Goal: Task Accomplishment & Management: Manage account settings

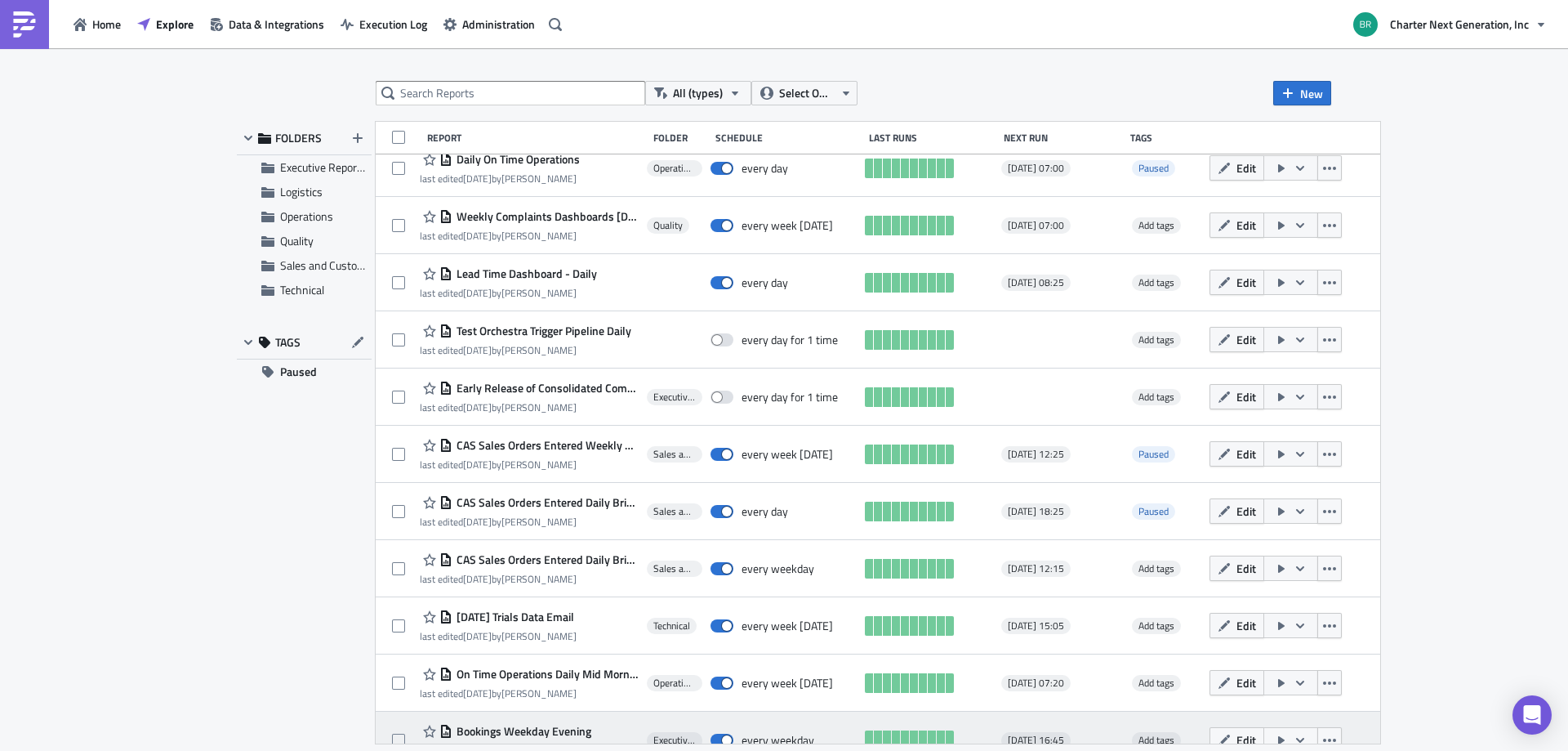
scroll to position [261, 0]
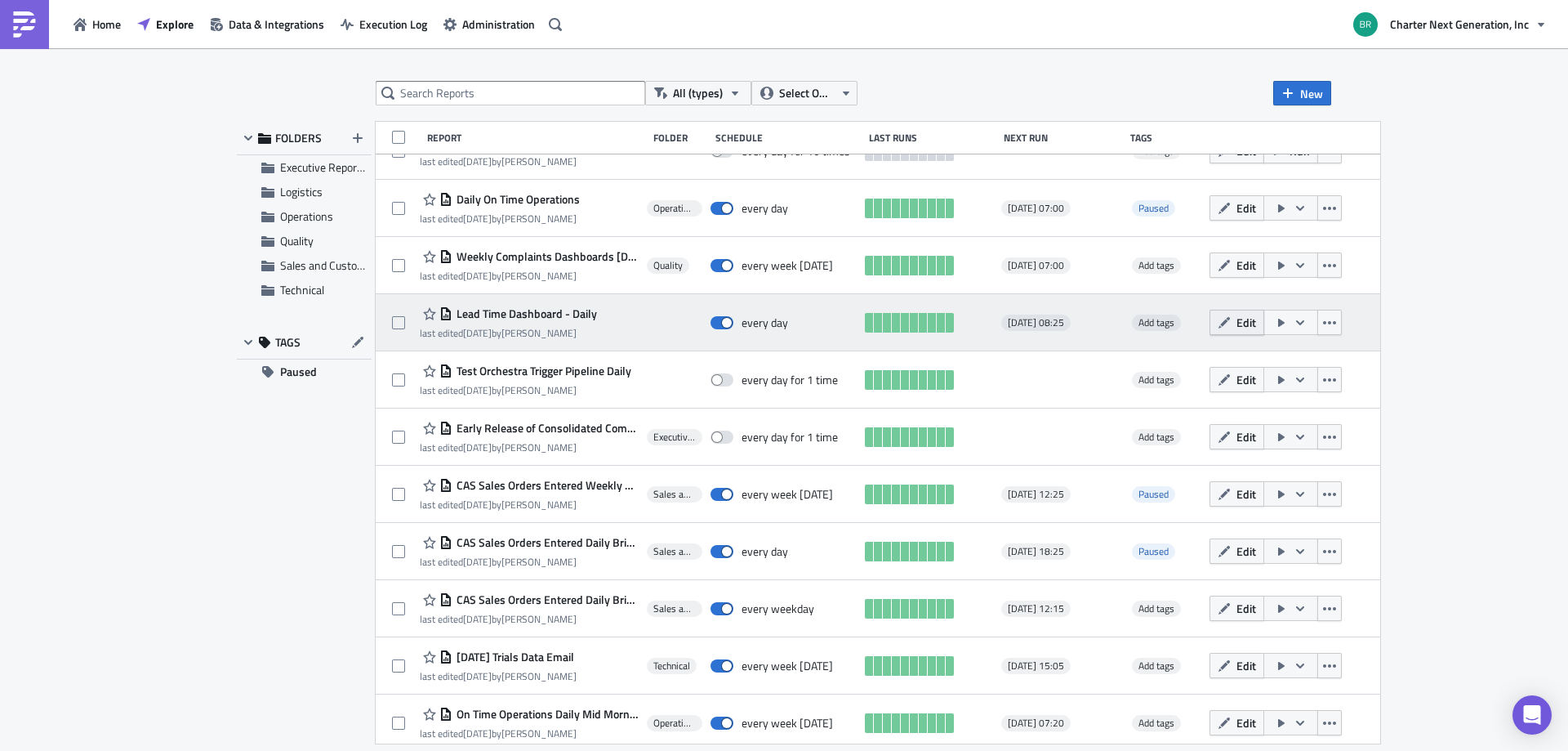
click at [1256, 322] on span "Edit" at bounding box center [1246, 322] width 20 height 17
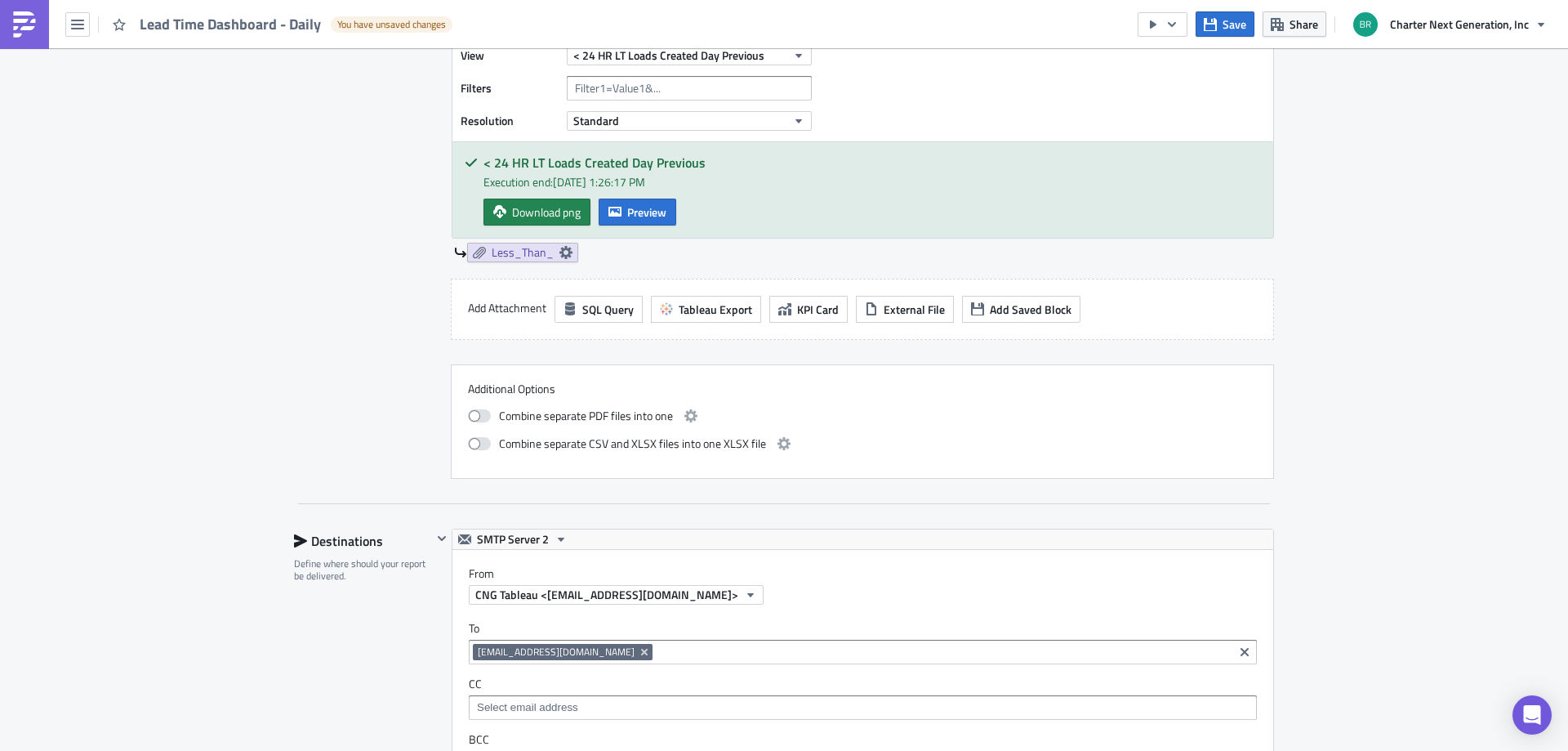
scroll to position [1143, 0]
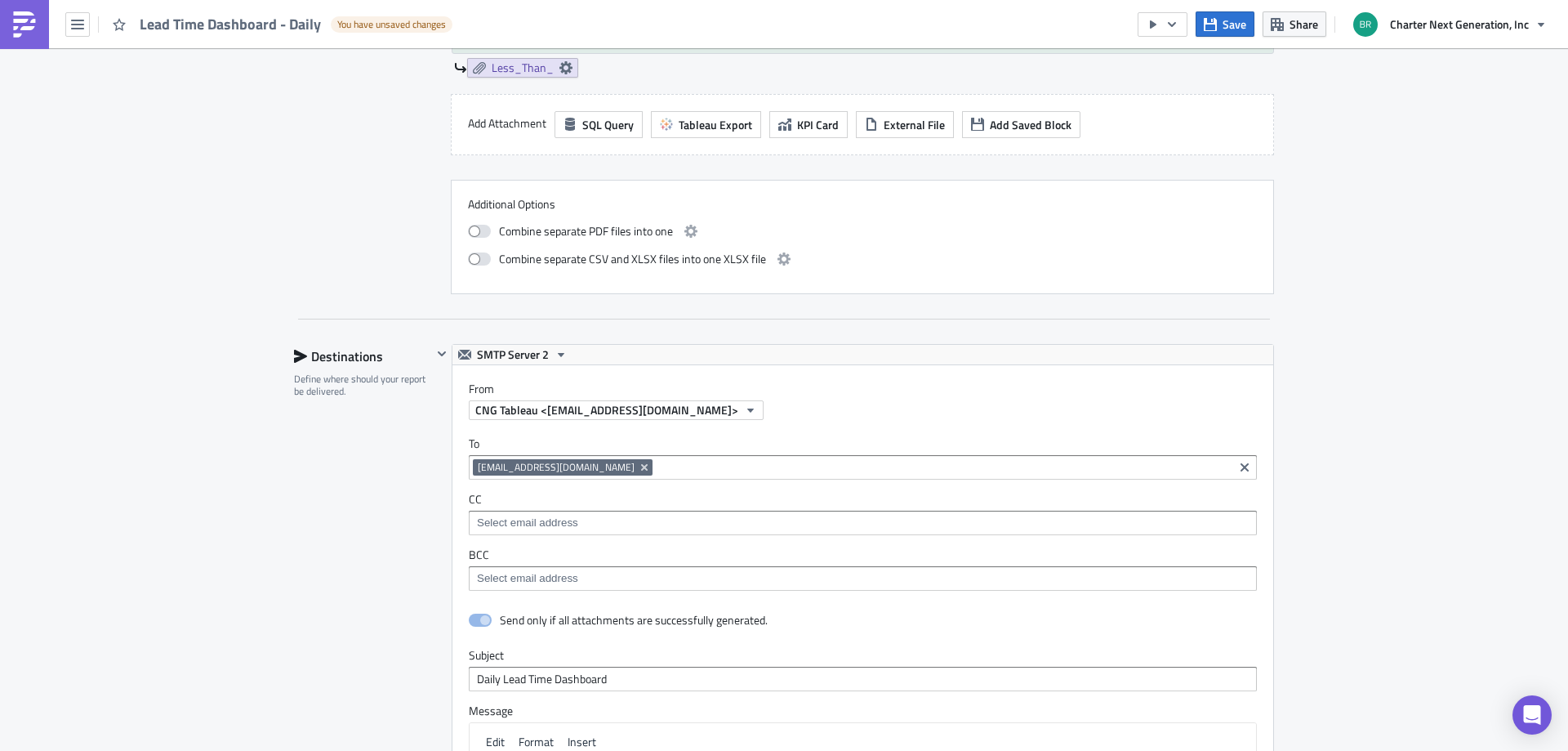
drag, startPoint x: 576, startPoint y: 473, endPoint x: 516, endPoint y: 478, distance: 60.2
click at [505, 477] on div "[EMAIL_ADDRESS][DOMAIN_NAME]" at bounding box center [850, 469] width 756 height 20
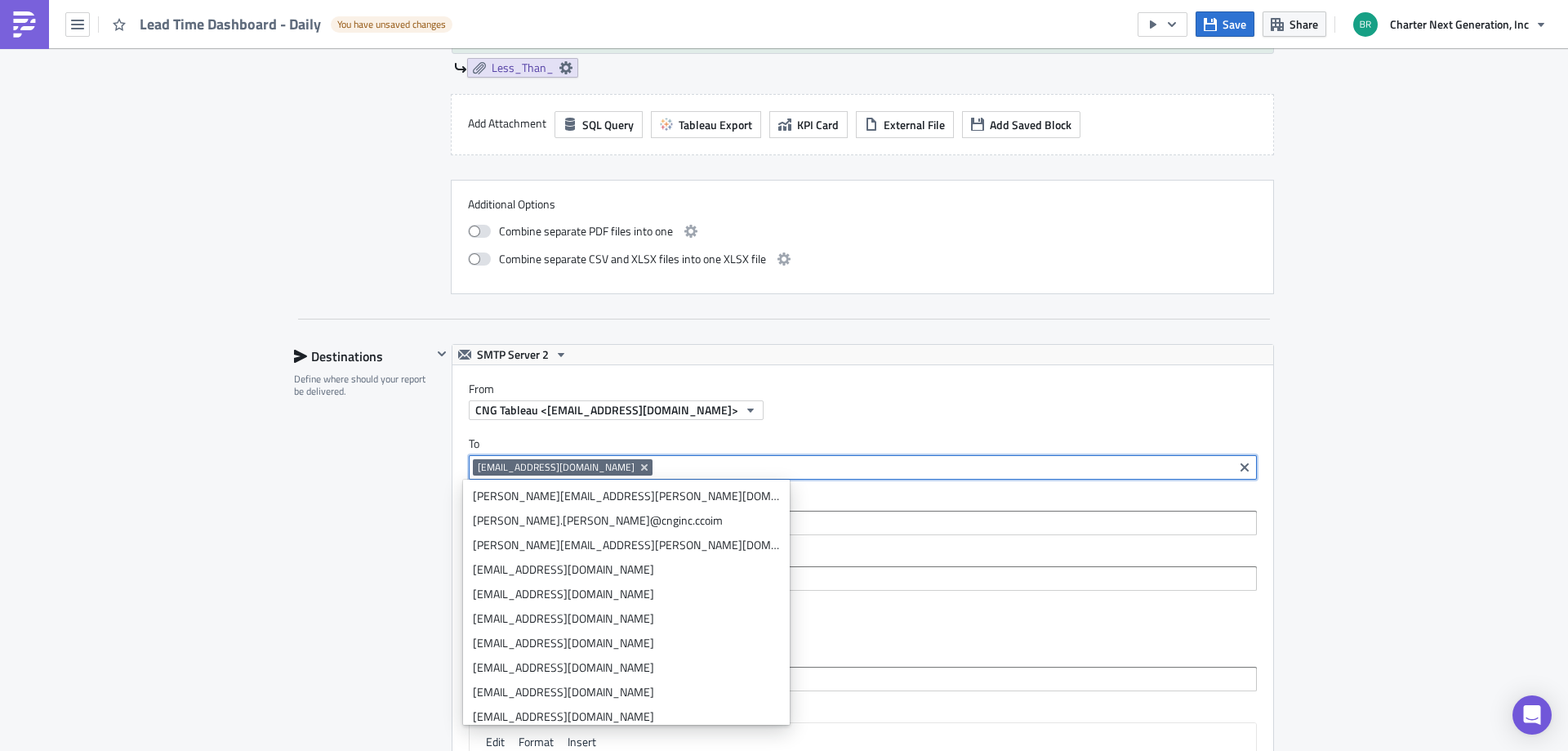
drag, startPoint x: 645, startPoint y: 465, endPoint x: 437, endPoint y: 453, distance: 208.3
click at [437, 453] on div "SMTP Server 2 From CNG Tableau <[EMAIL_ADDRESS][DOMAIN_NAME]> To [EMAIL_ADDRESS…" at bounding box center [852, 663] width 841 height 640
click at [410, 442] on div "Destinations Define where should your report be delivered." at bounding box center [362, 703] width 138 height 720
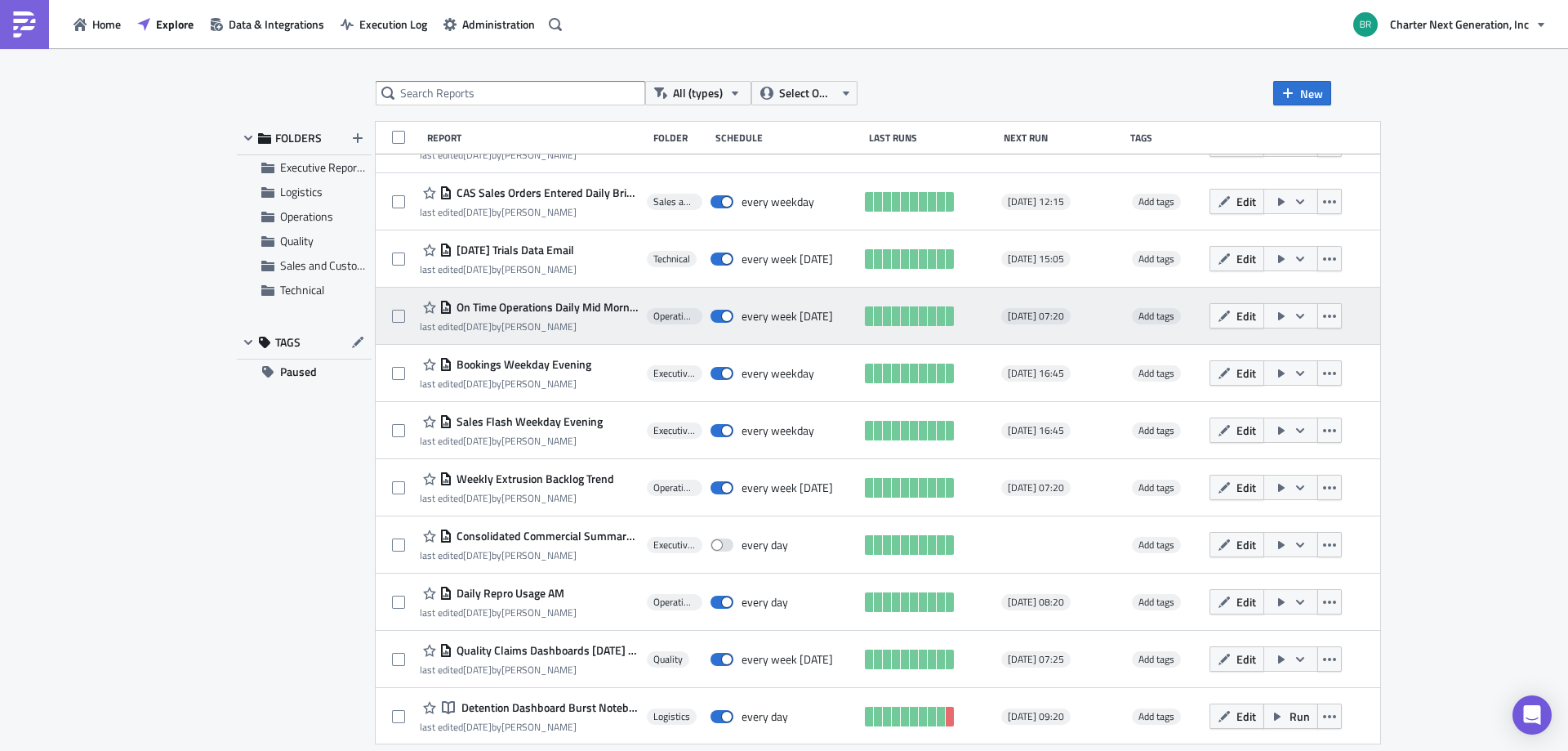
scroll to position [669, 0]
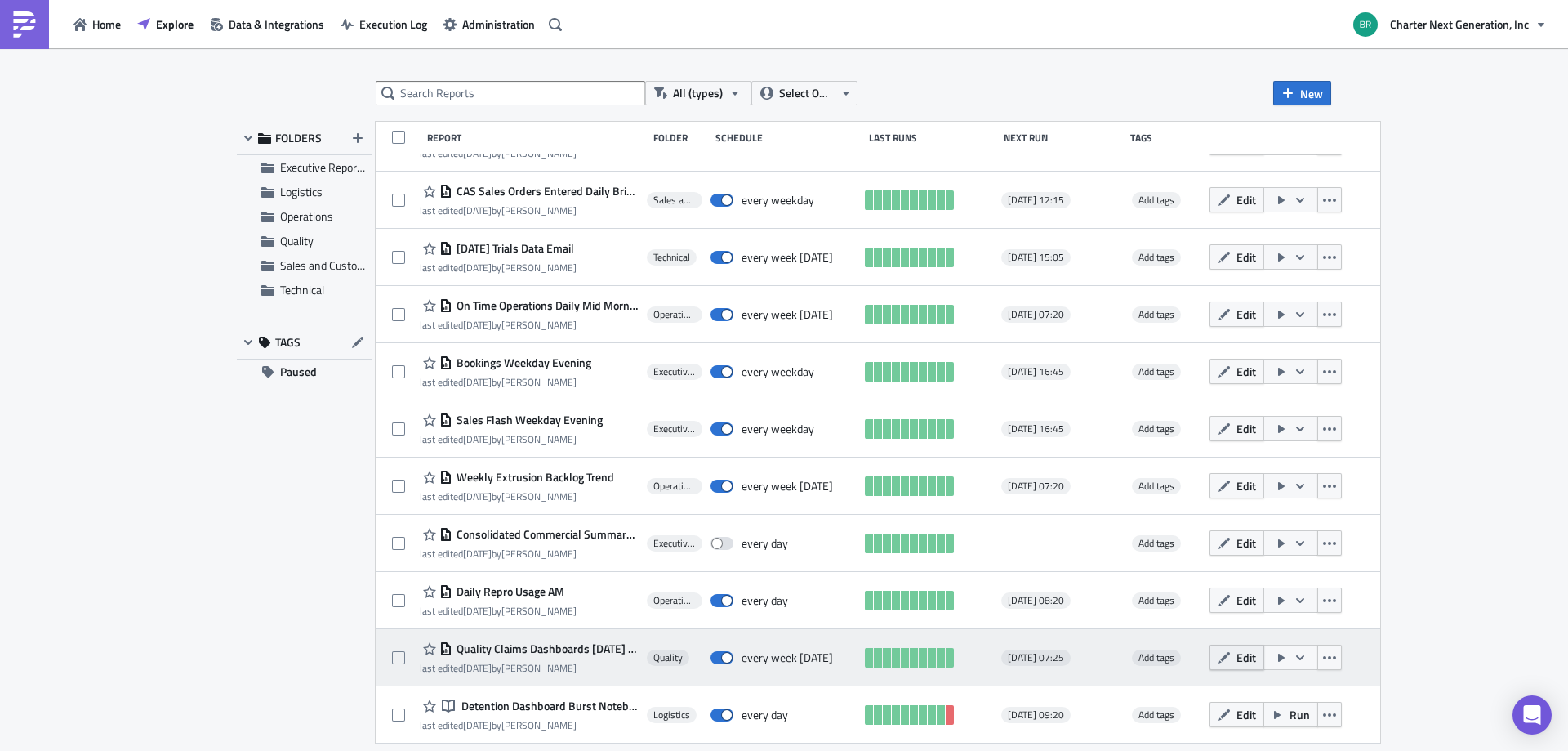
click at [1256, 659] on span "Edit" at bounding box center [1246, 656] width 20 height 17
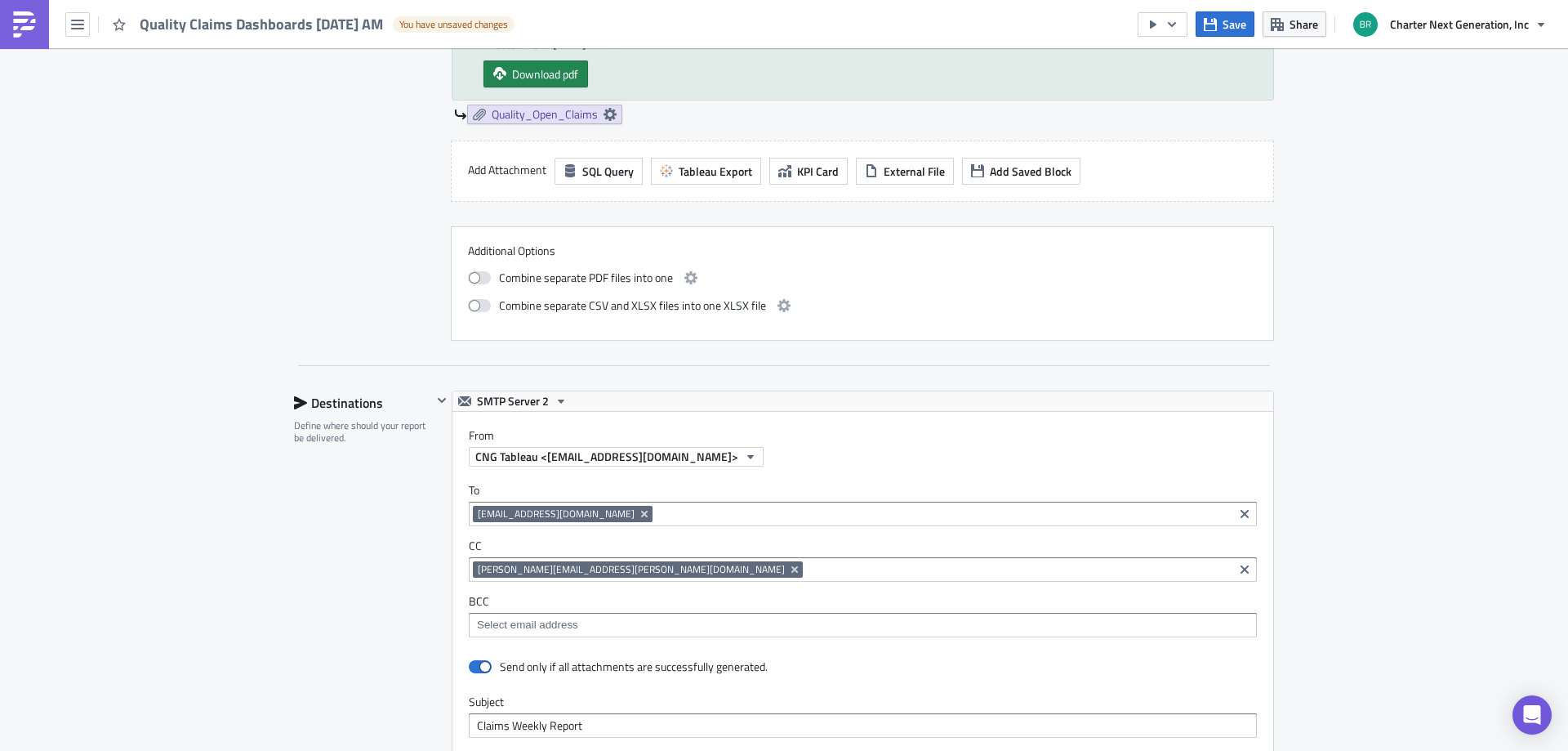
scroll to position [1307, 0]
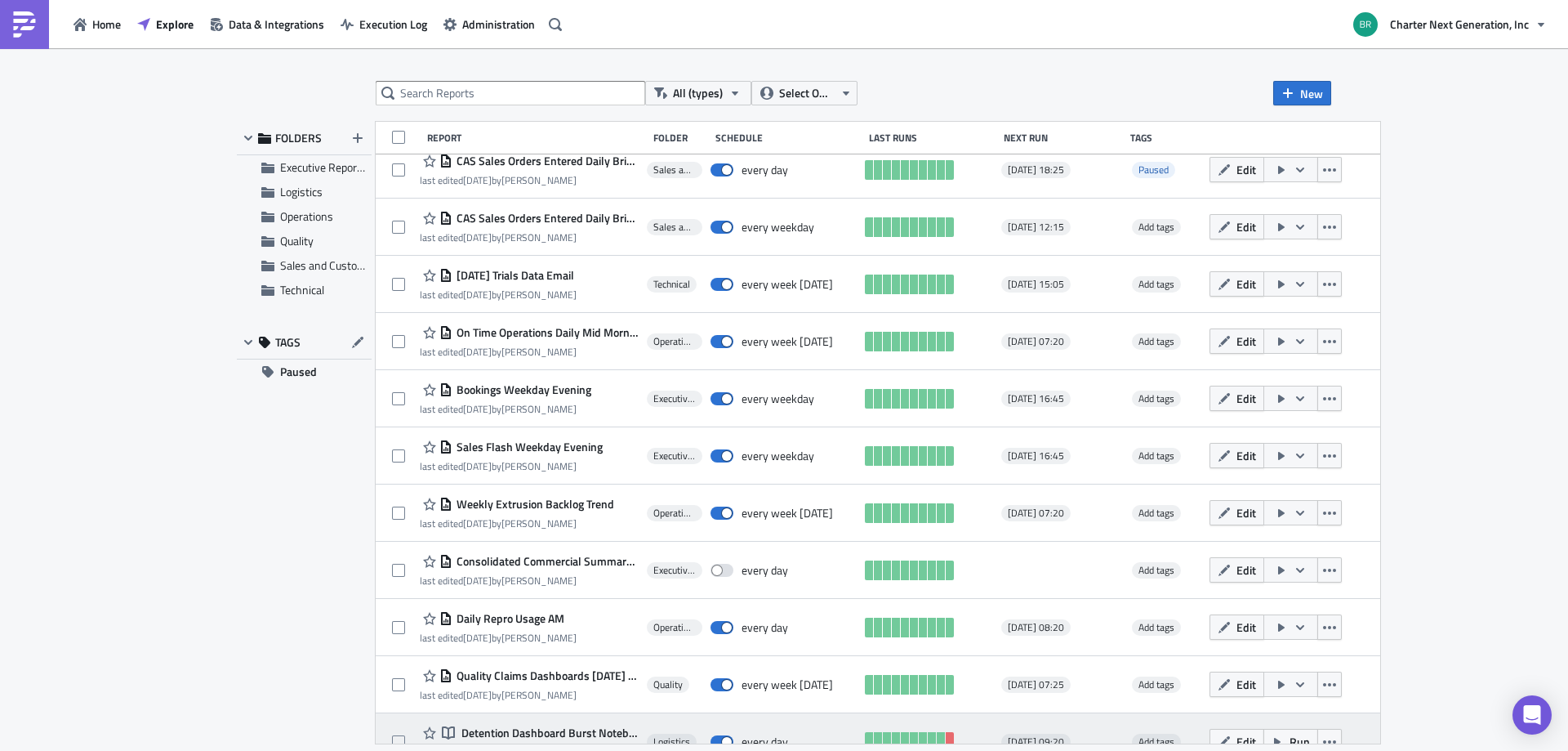
scroll to position [669, 0]
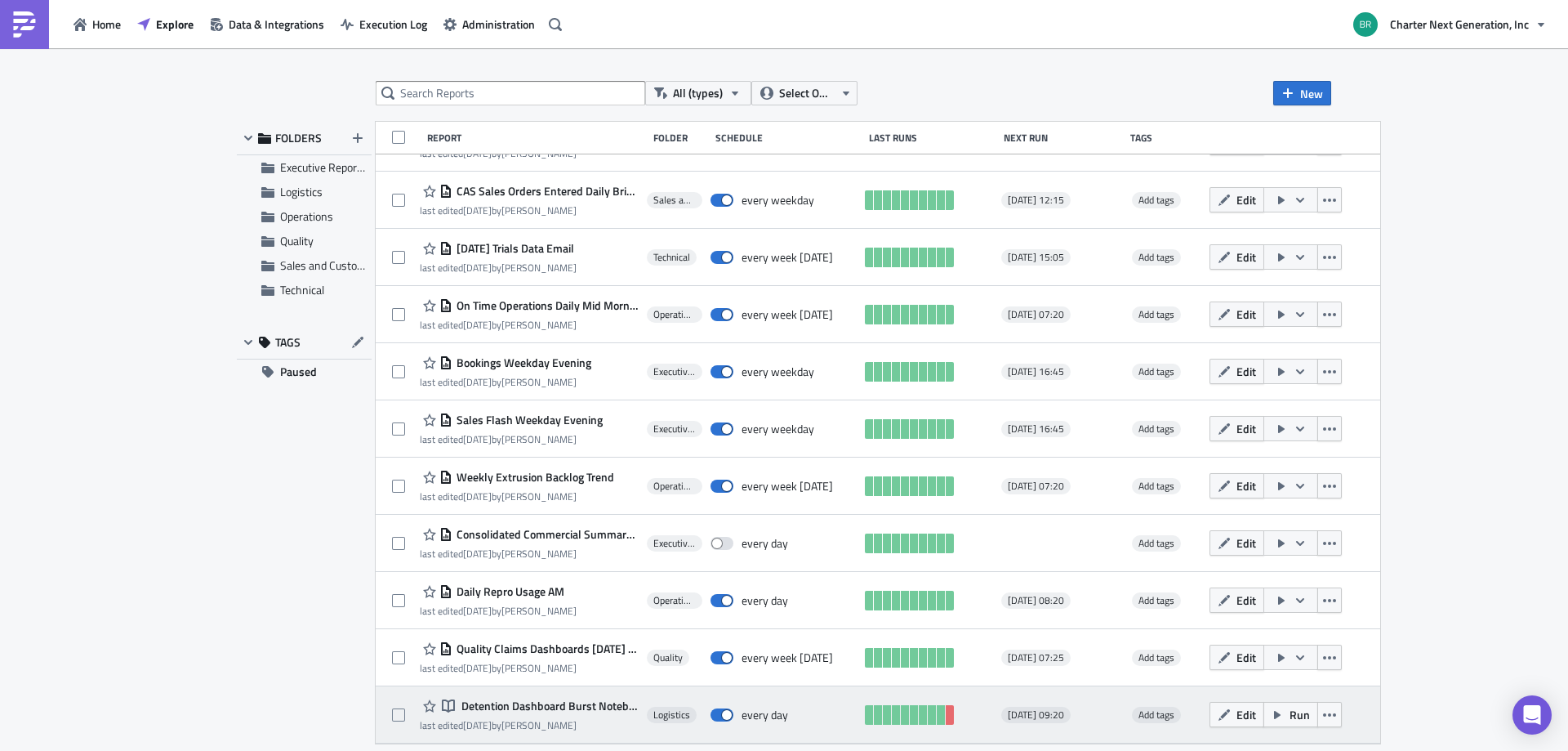
click at [507, 702] on span "Detention Dashboard Burst Notebook" at bounding box center [548, 705] width 182 height 15
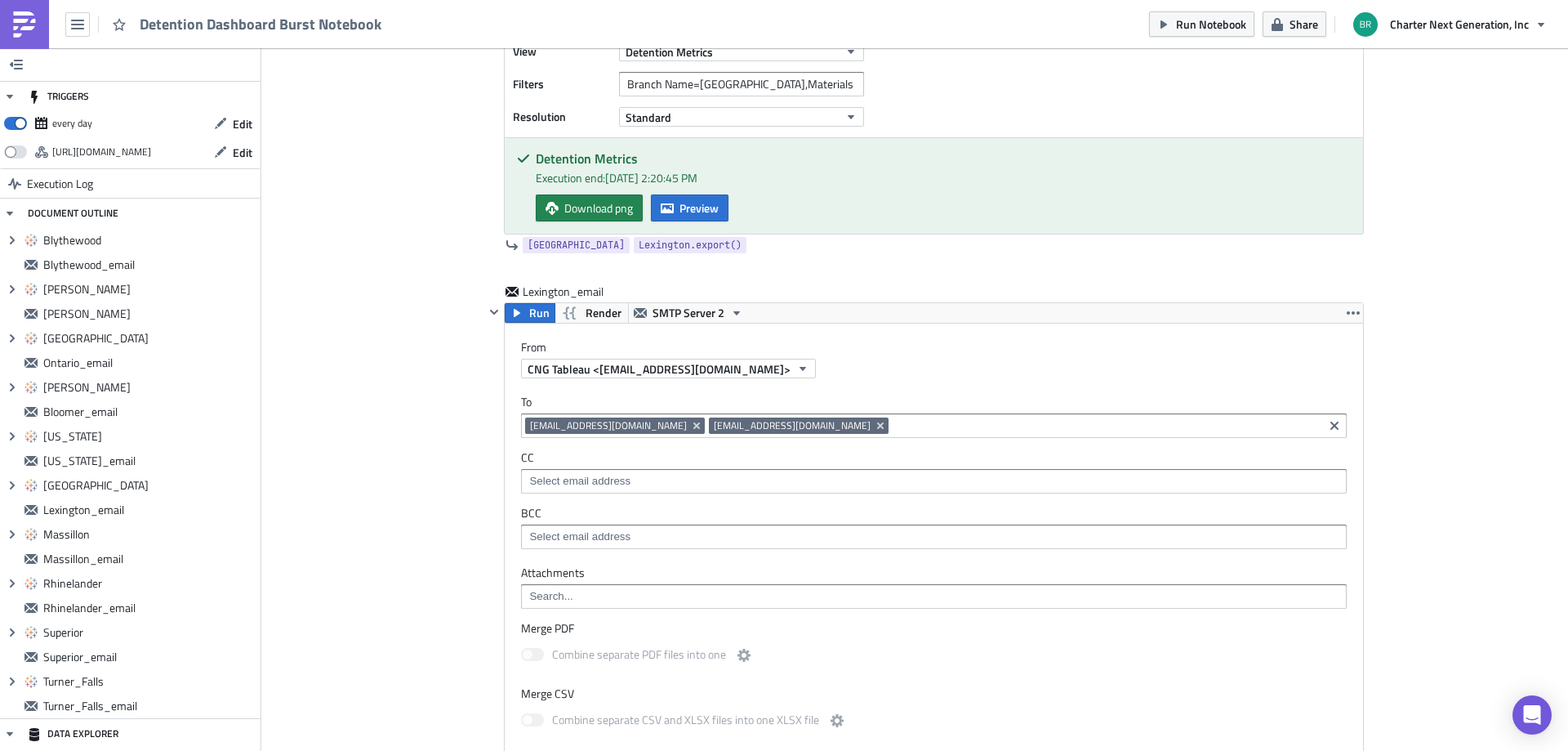
scroll to position [6780, 0]
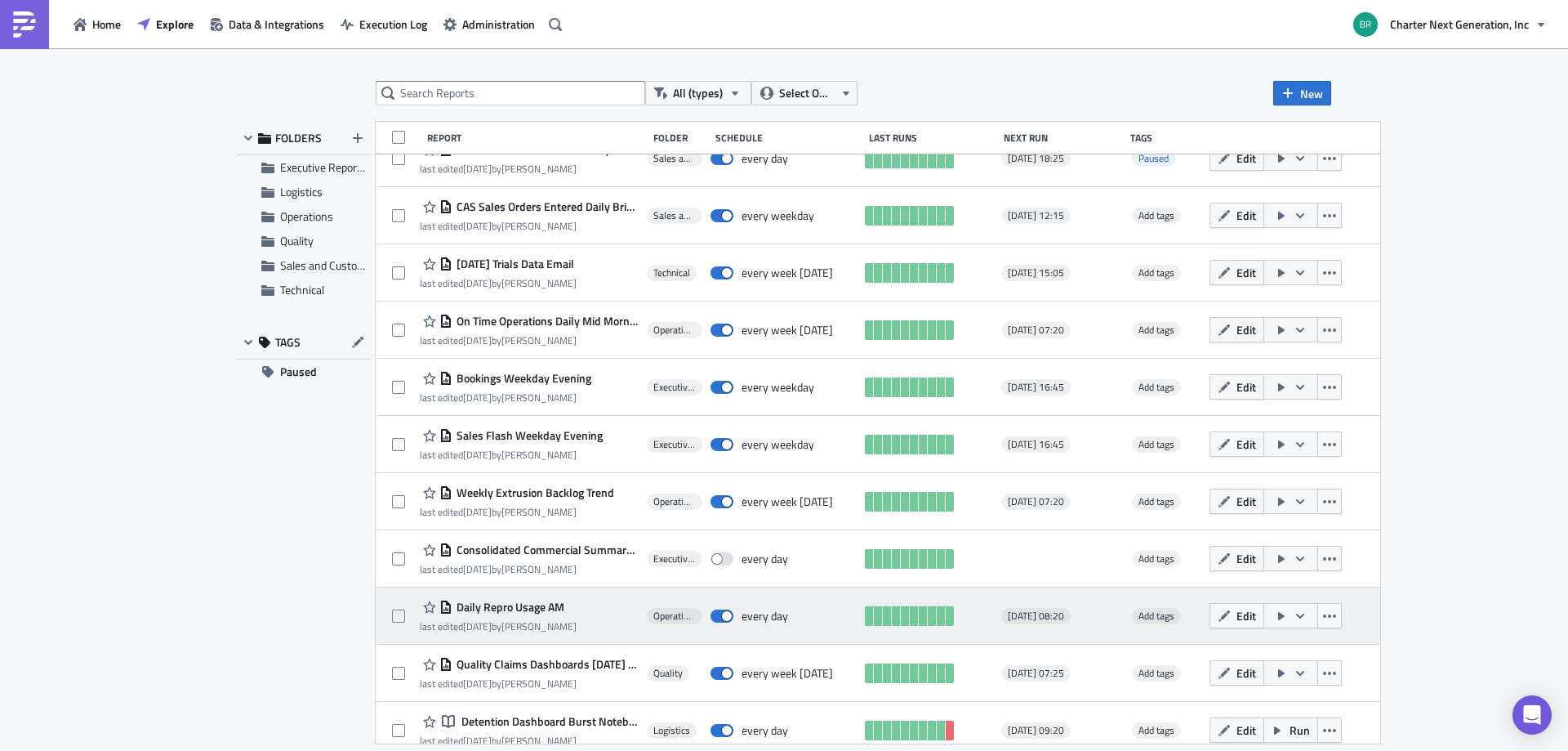
scroll to position [669, 0]
